Goal: Task Accomplishment & Management: Use online tool/utility

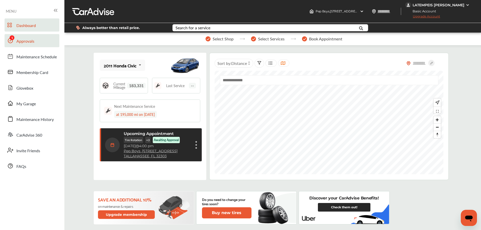
click at [22, 41] on span "Approvals" at bounding box center [25, 41] width 18 height 7
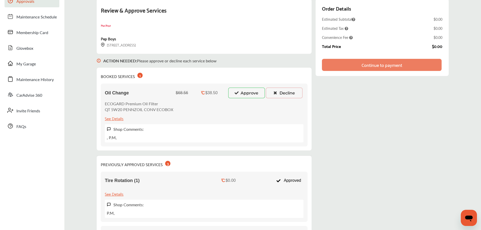
click at [244, 97] on div "Oil Change $68.56 $38.50 Approve Decline ECOGARD Premium Oil Filter QT 5W20 PEN…" at bounding box center [204, 115] width 207 height 63
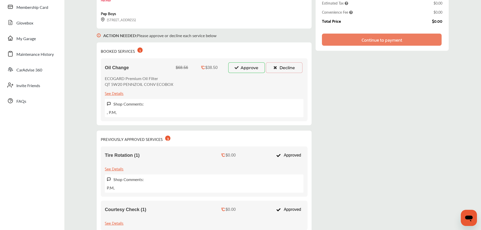
click at [242, 65] on button "Approve" at bounding box center [246, 67] width 37 height 11
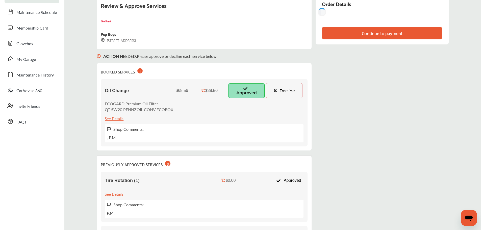
scroll to position [0, 0]
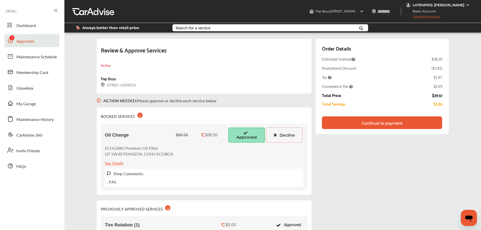
click at [389, 124] on div "Continue to payment" at bounding box center [382, 122] width 41 height 5
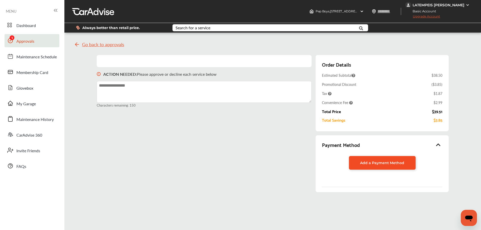
click at [385, 164] on span "Add a Payment Method" at bounding box center [382, 163] width 44 height 5
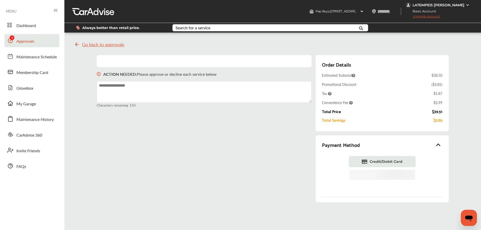
click at [194, 158] on div "ACTION NEEDED : Please approve or decline each service below Characters remaini…" at bounding box center [273, 131] width 352 height 152
click at [394, 161] on span "Credit/Debit Card" at bounding box center [386, 161] width 33 height 5
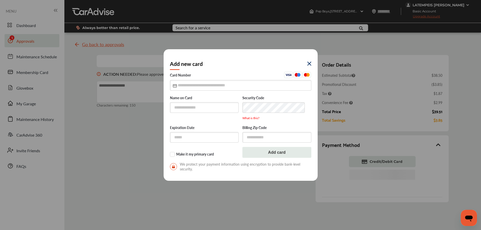
click at [309, 63] on img at bounding box center [310, 64] width 4 height 4
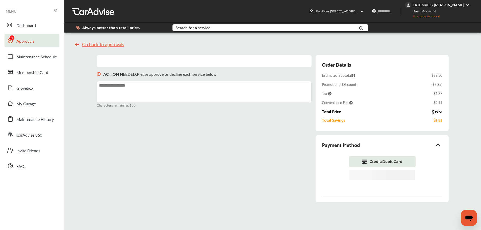
click at [240, 181] on div "ACTION NEEDED : Please approve or decline each service below Characters remaini…" at bounding box center [273, 131] width 352 height 152
